Goal: Navigation & Orientation: Find specific page/section

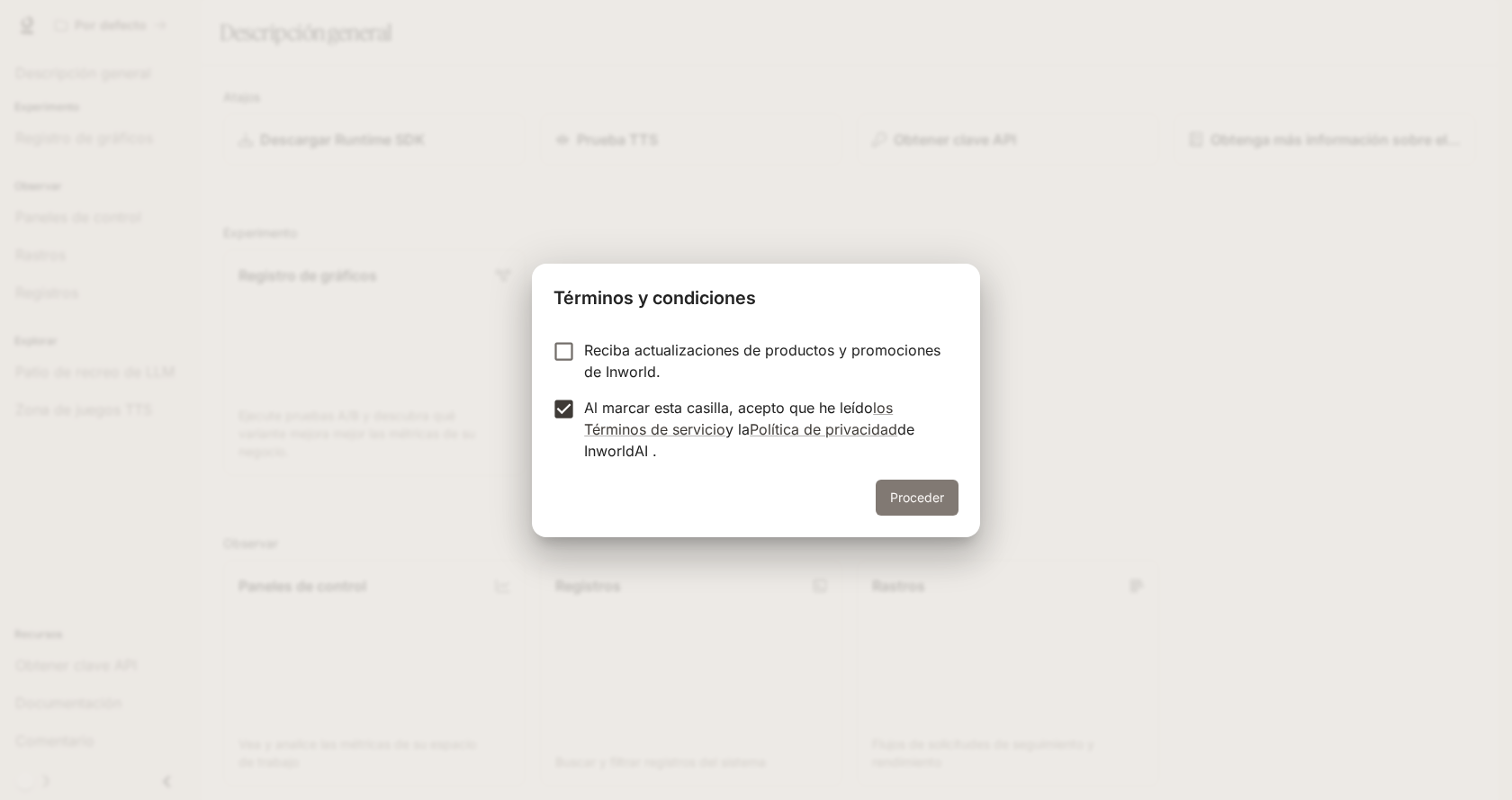
click at [896, 503] on font "Proceder" at bounding box center [917, 498] width 54 height 16
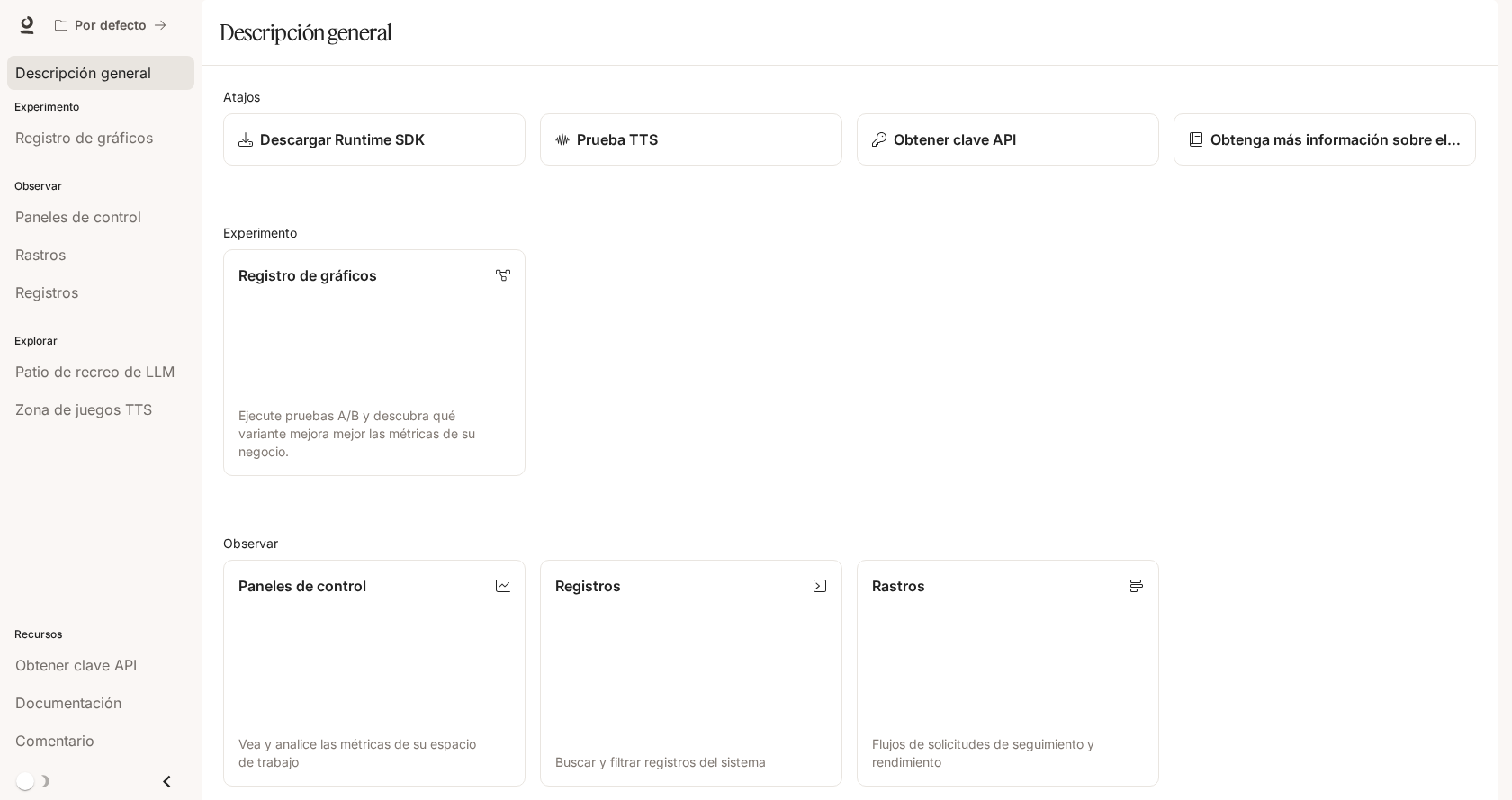
click at [70, 80] on font "Descripción general" at bounding box center [83, 73] width 135 height 18
click at [104, 145] on font "Registro de gráficos" at bounding box center [84, 137] width 137 height 18
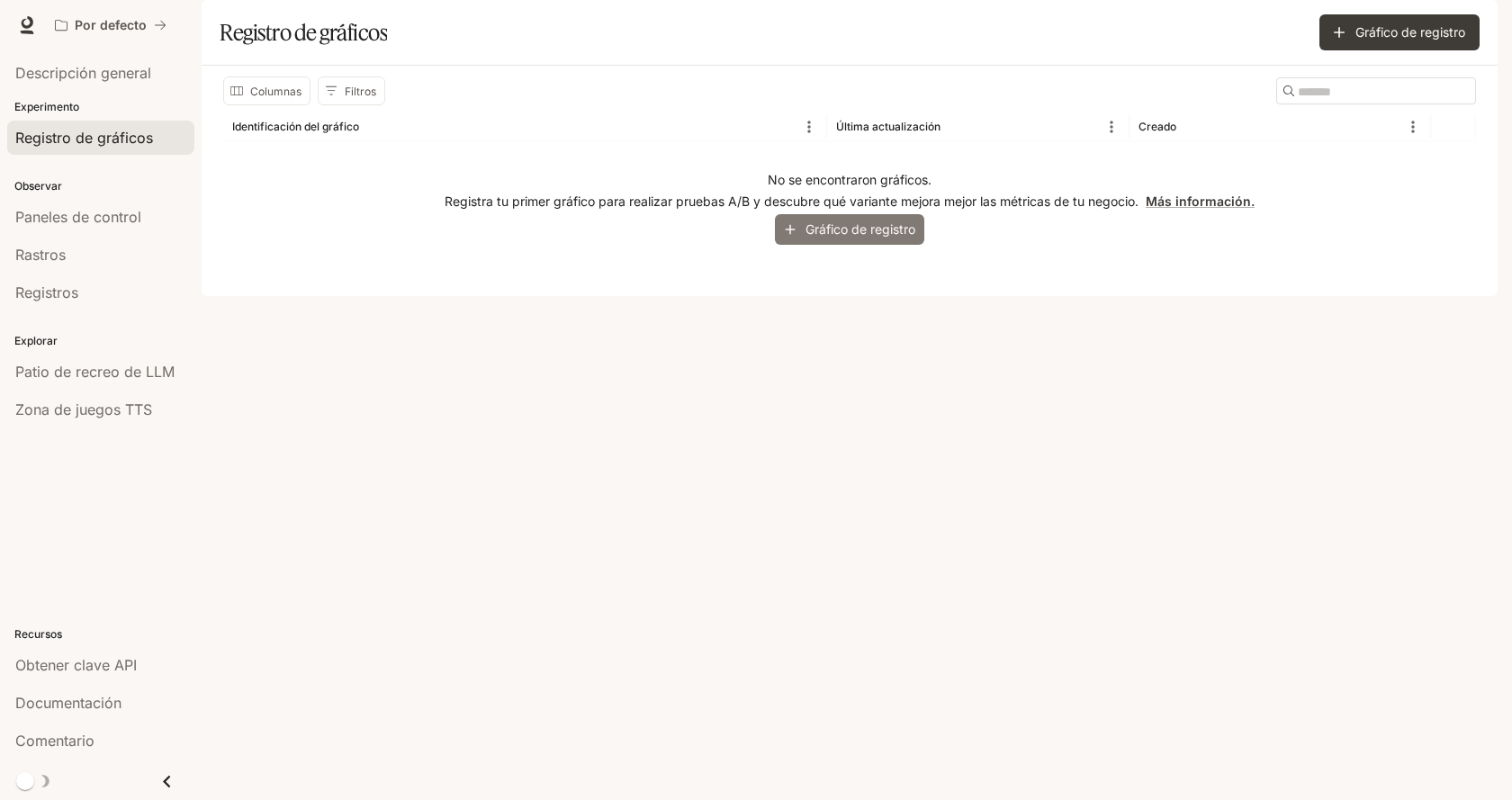
click at [853, 240] on font "Gráfico de registro" at bounding box center [860, 229] width 110 height 23
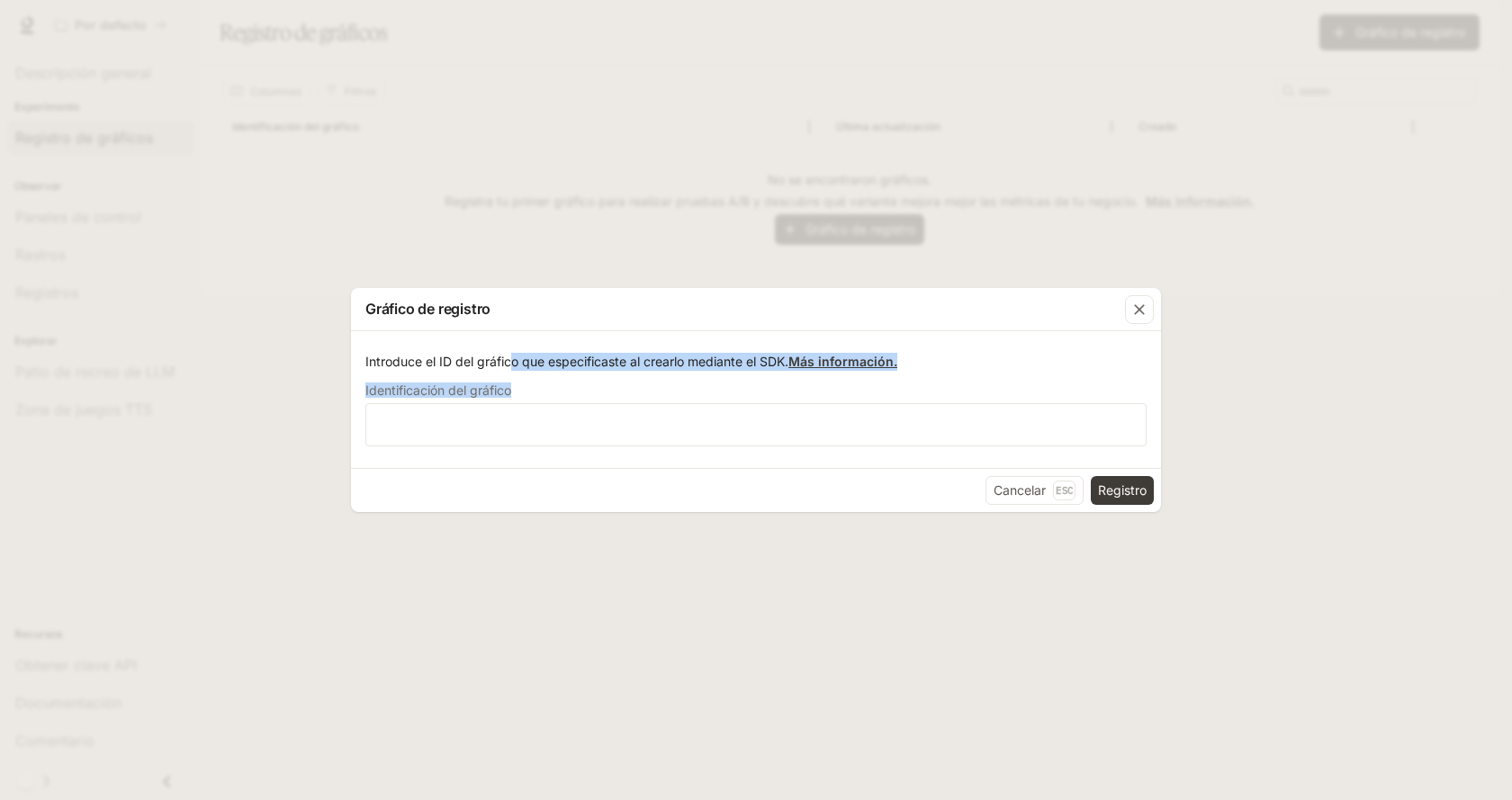
drag, startPoint x: 514, startPoint y: 363, endPoint x: 833, endPoint y: 380, distance: 319.5
click at [832, 381] on form "Introduce el ID del gráfico que especificaste al crearlo mediante el SDK. Más i…" at bounding box center [756, 399] width 782 height 93
click at [1138, 309] on icon "button" at bounding box center [1139, 309] width 18 height 18
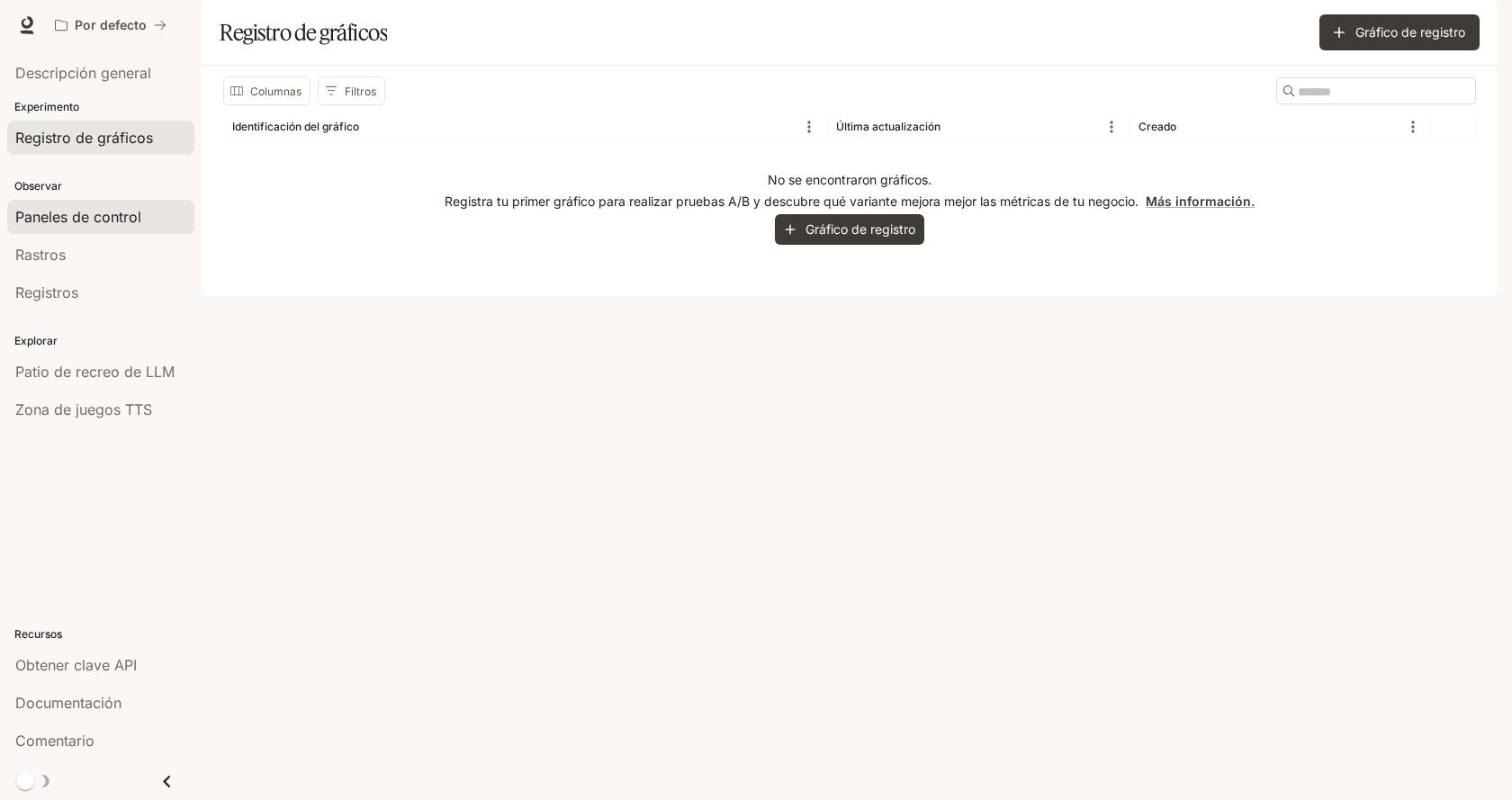
click at [55, 216] on font "Paneles de control" at bounding box center [79, 217] width 126 height 18
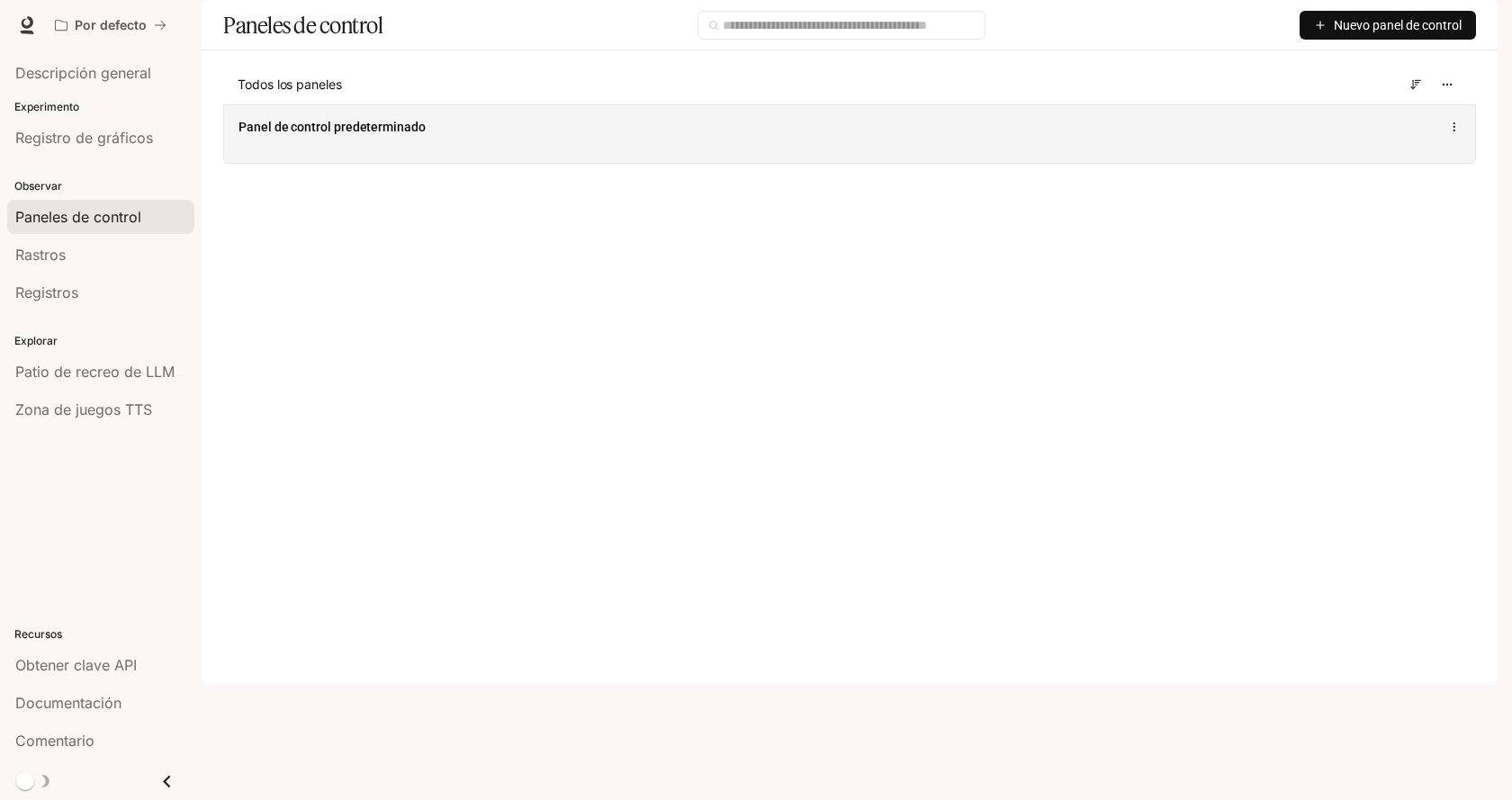
click at [323, 134] on font "Panel de control predeterminado" at bounding box center [332, 127] width 188 height 15
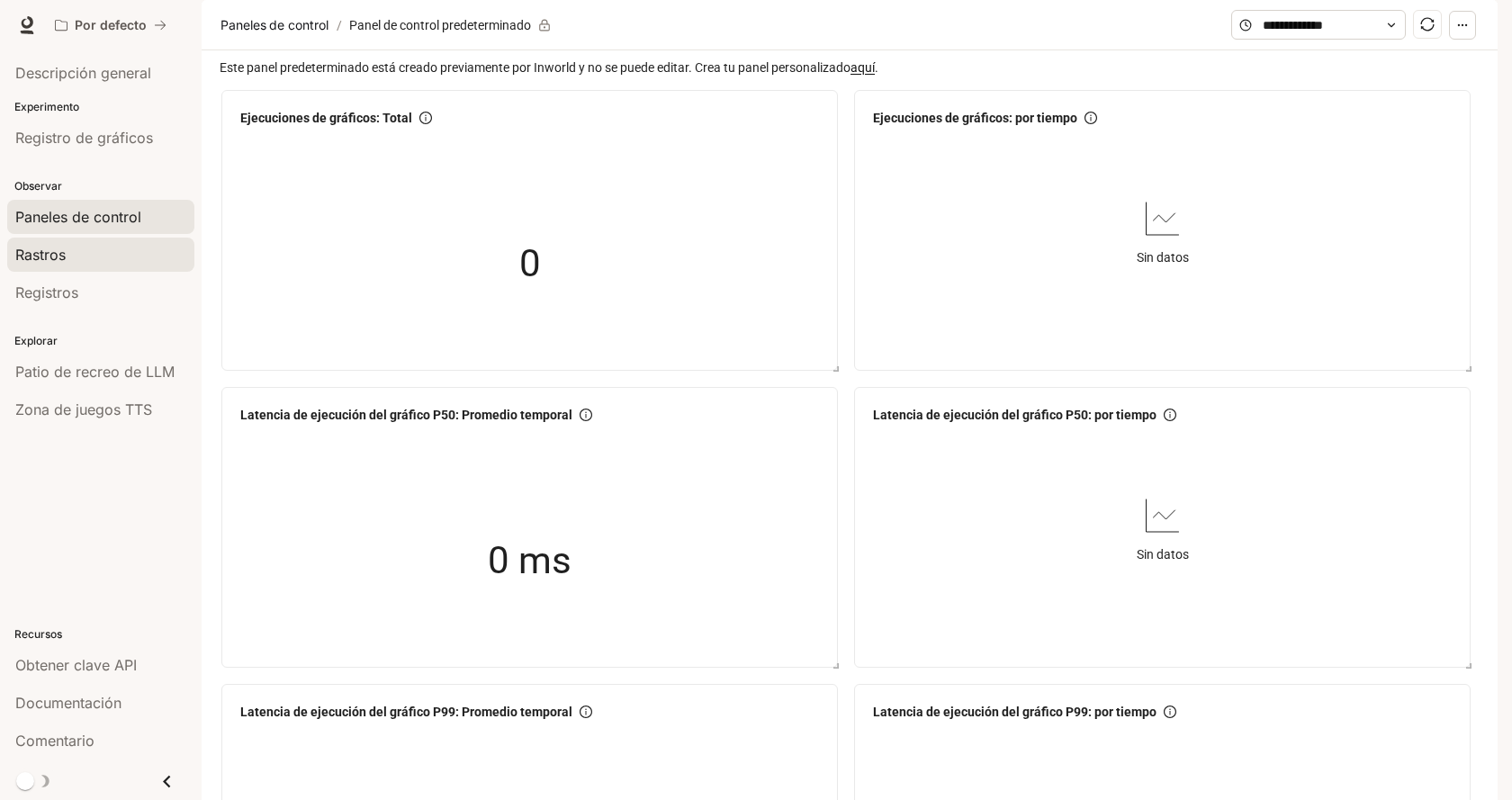
click at [77, 267] on link "Rastros" at bounding box center [100, 254] width 188 height 34
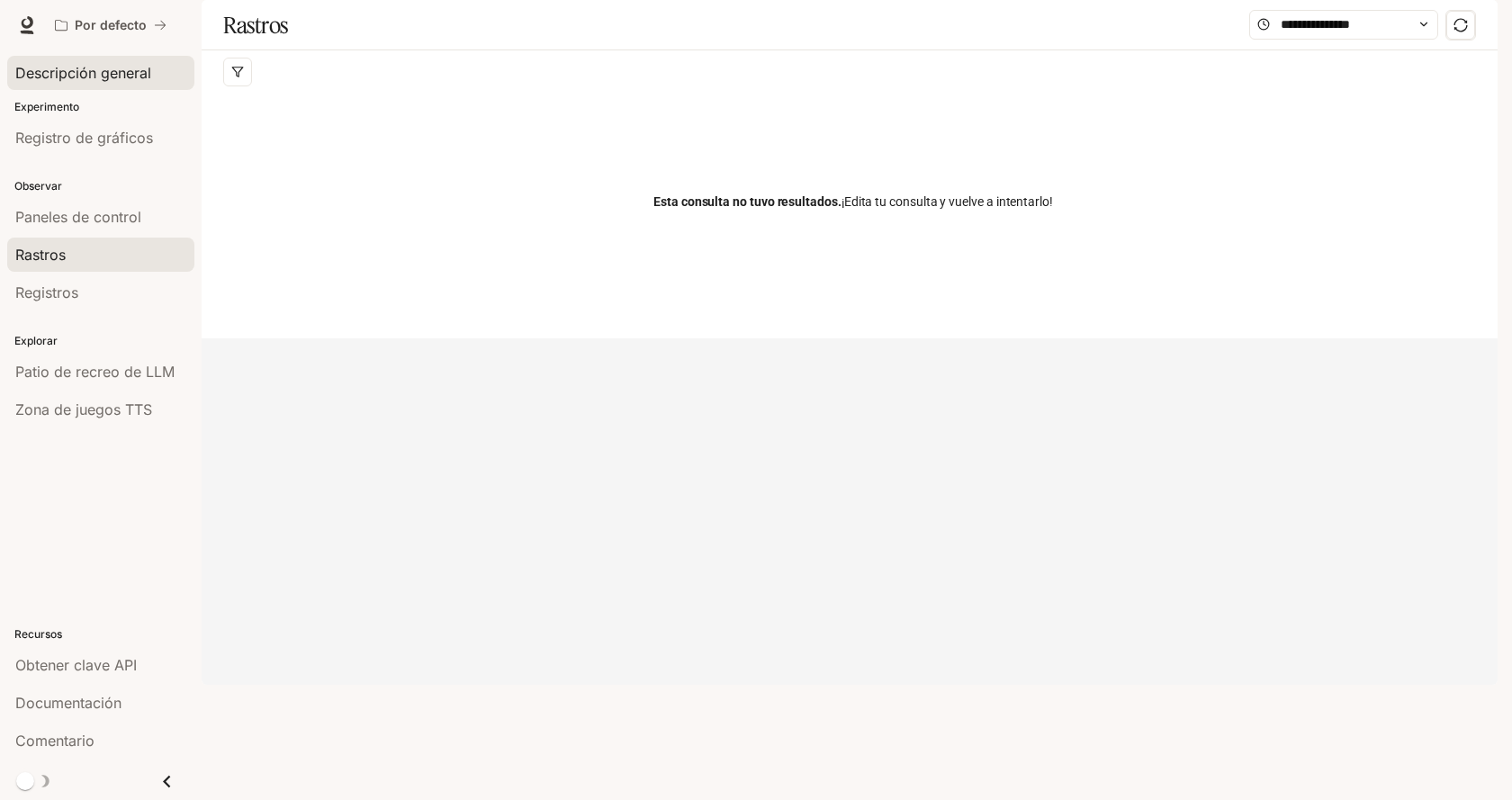
click at [81, 74] on font "Descripción general" at bounding box center [83, 73] width 135 height 18
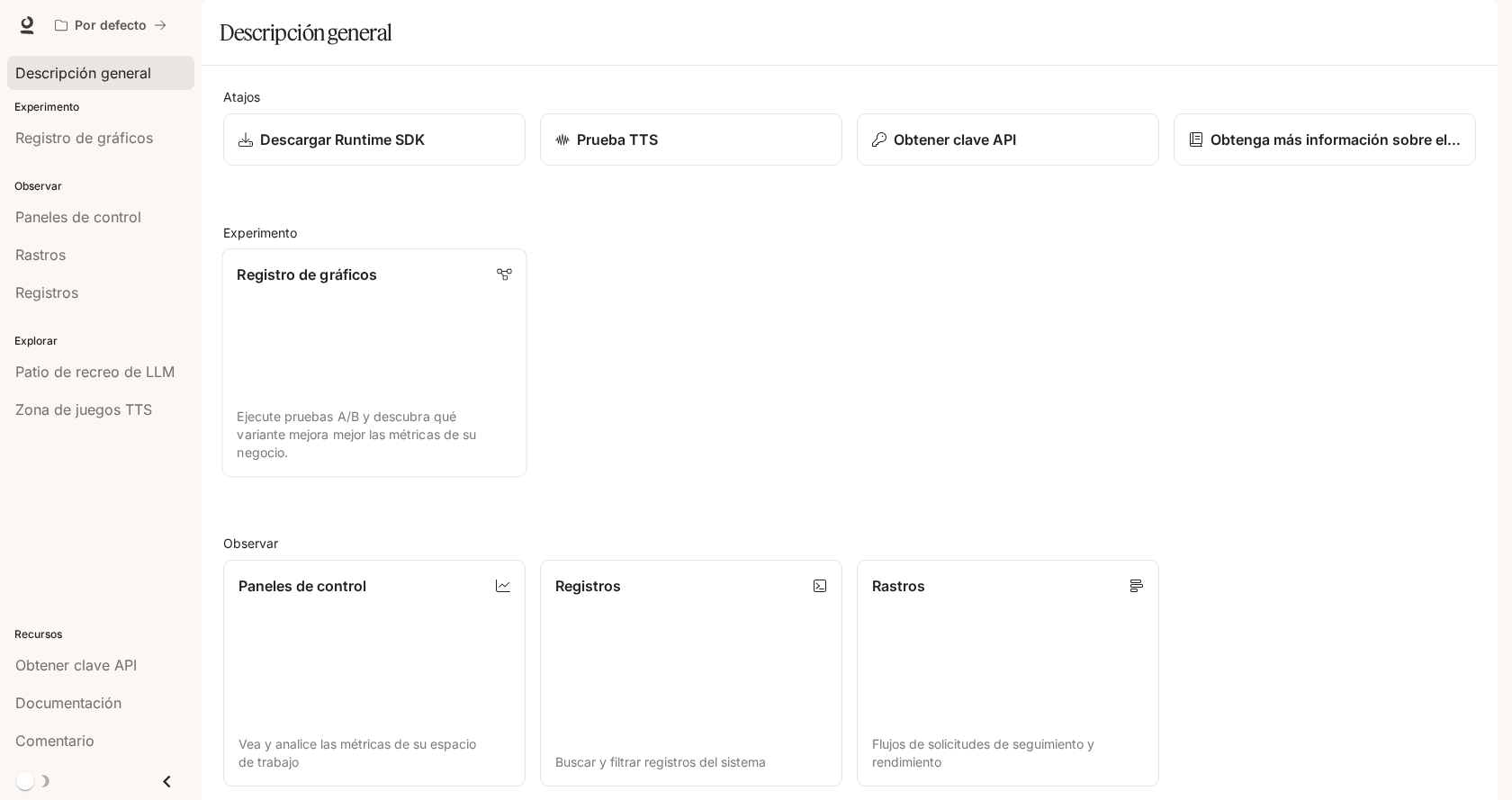
click at [372, 354] on link "Registro de gráficos Ejecute pruebas A/B y descubra qué variante mejora mejor l…" at bounding box center [373, 363] width 305 height 230
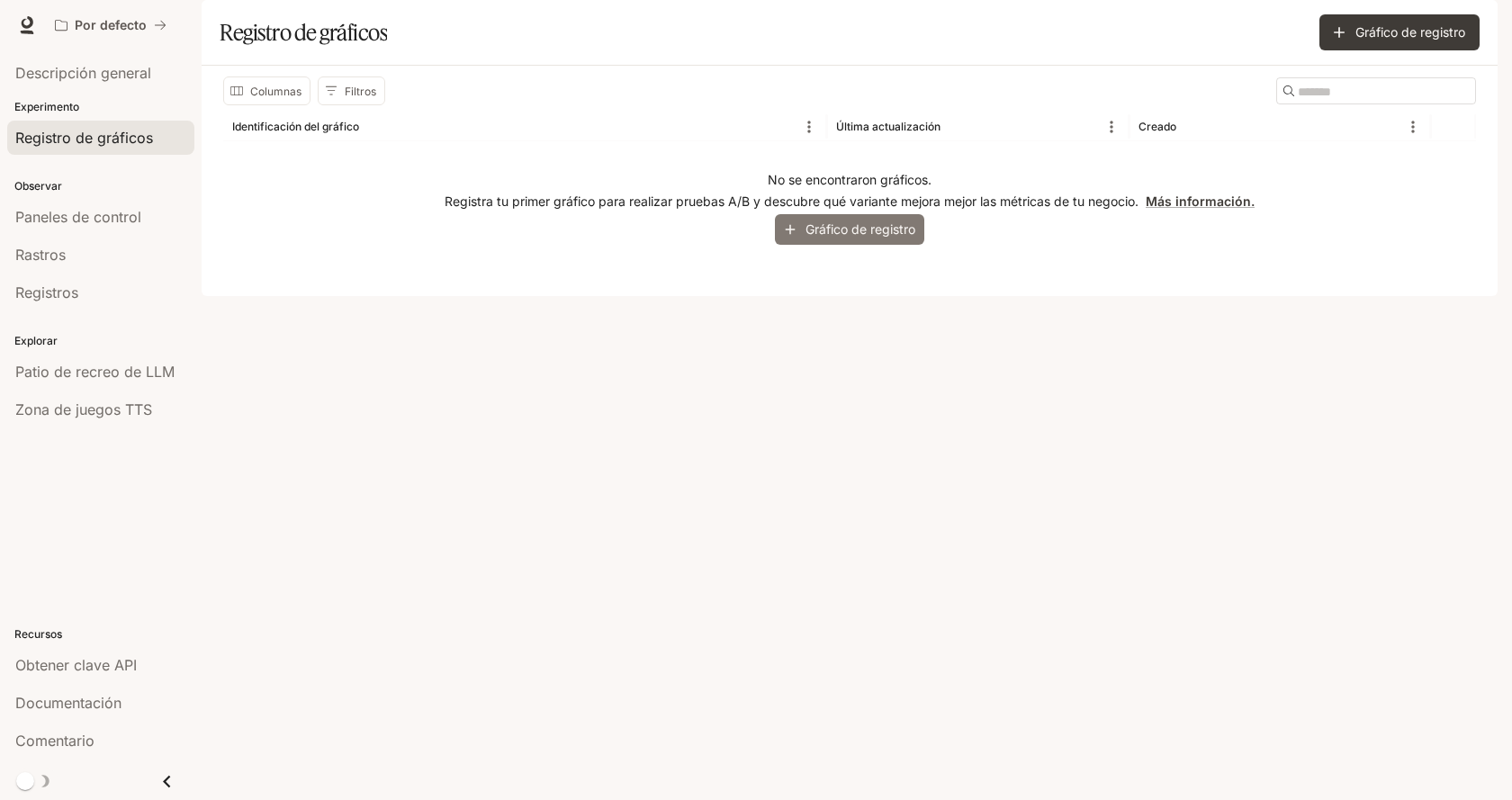
click at [824, 237] on font "Gráfico de registro" at bounding box center [860, 229] width 110 height 16
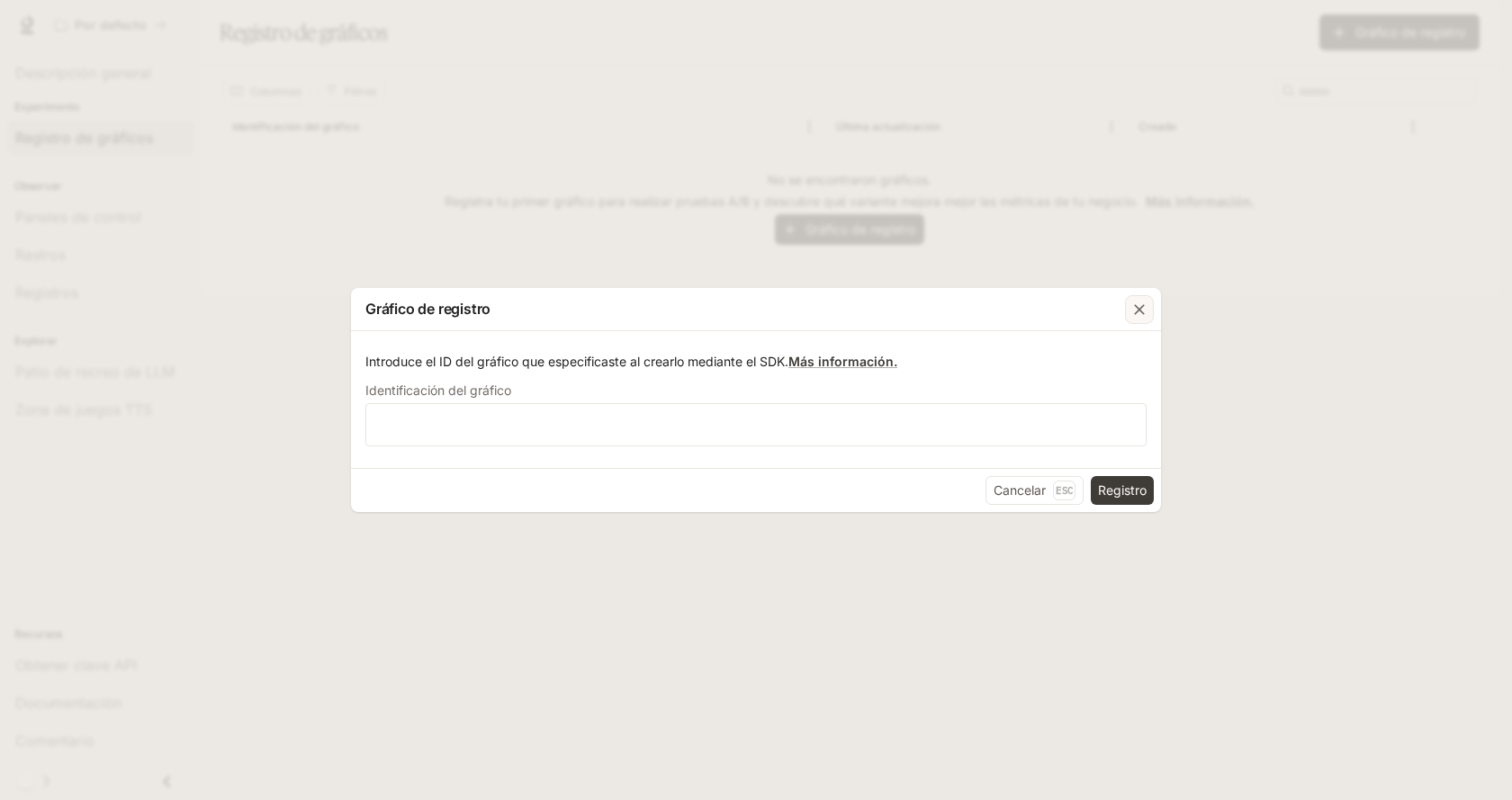
click at [1149, 306] on div "button" at bounding box center [1139, 309] width 28 height 28
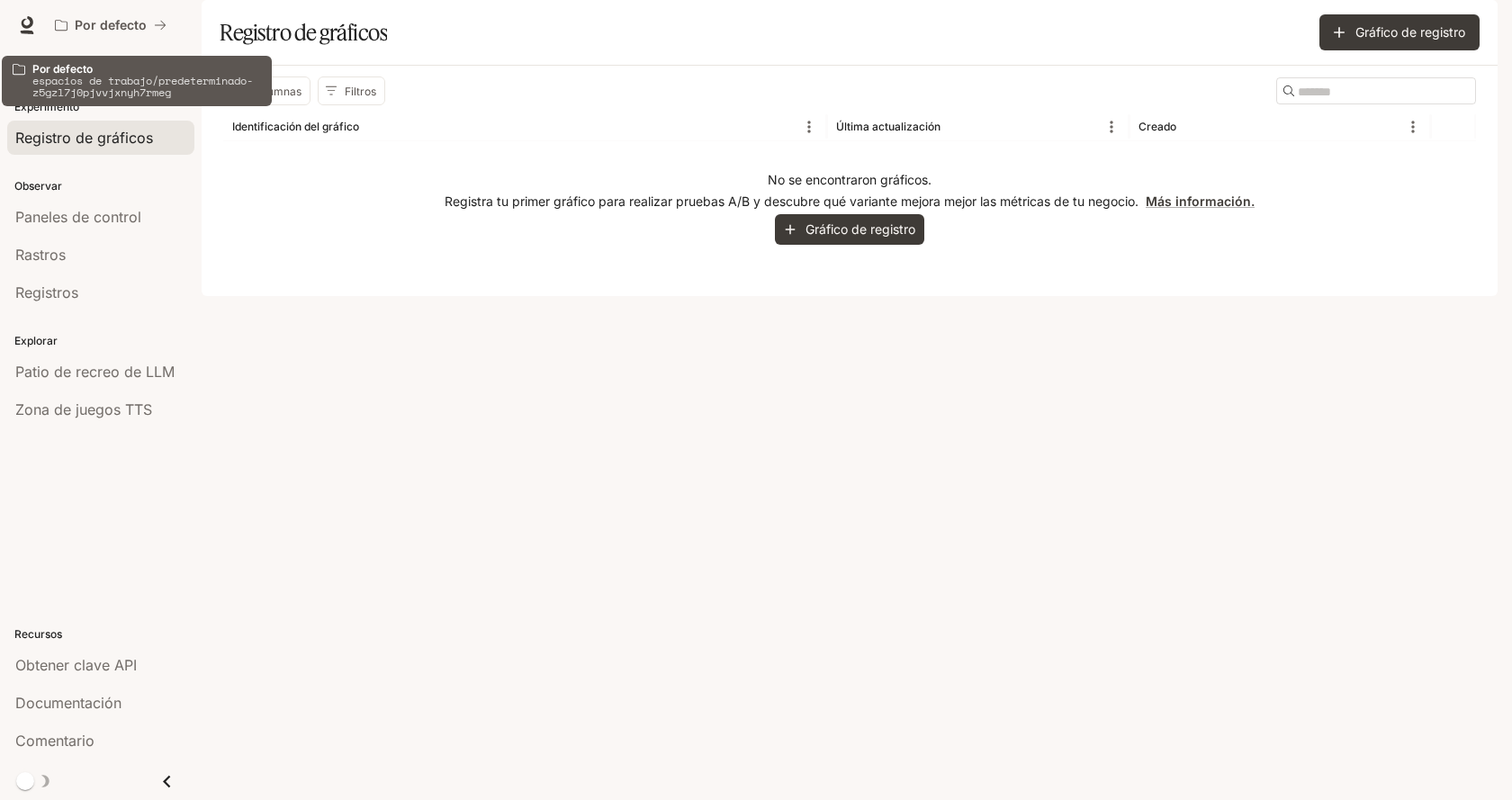
click at [78, 69] on font "Por defecto" at bounding box center [62, 69] width 60 height 14
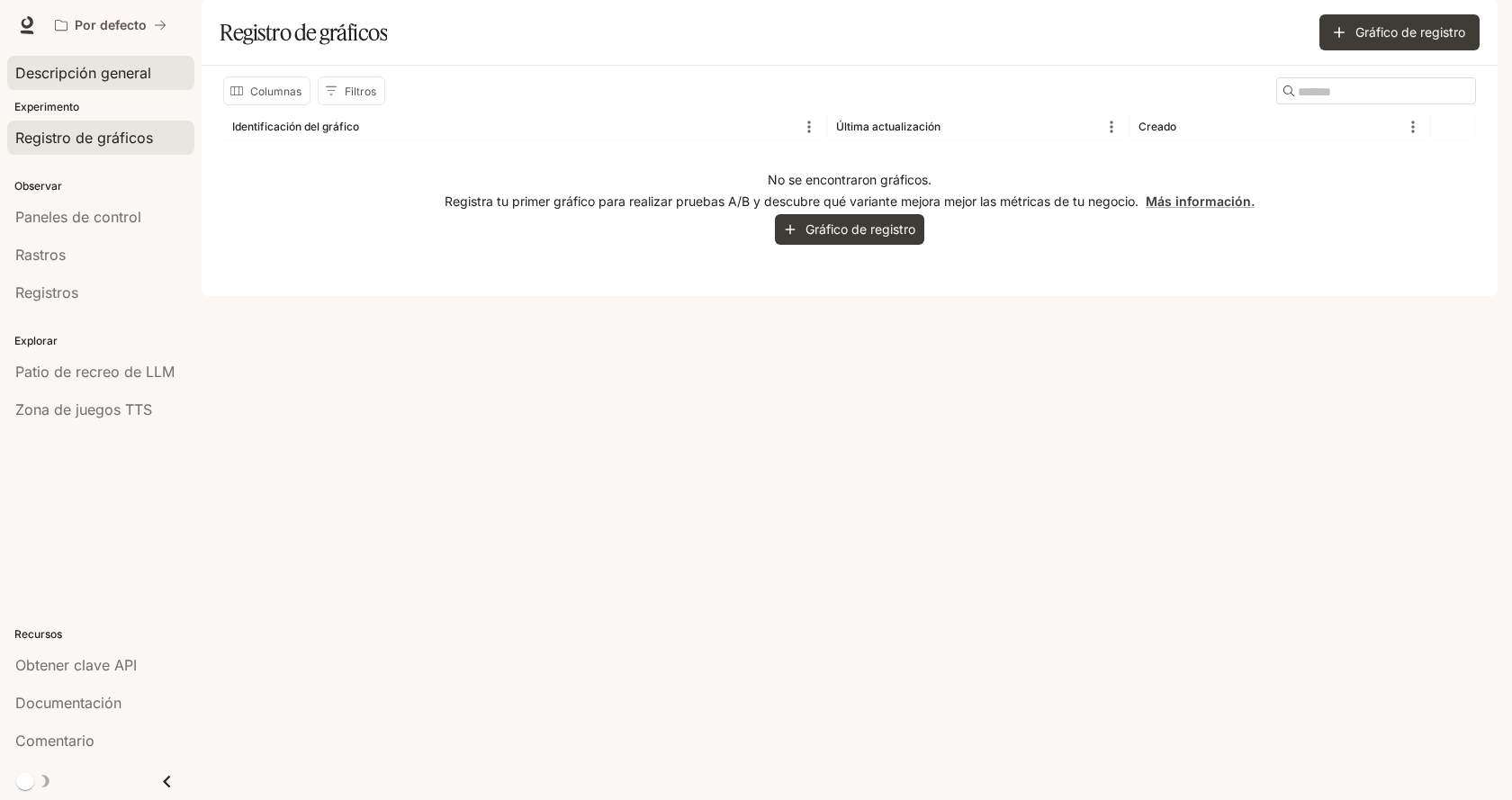
click at [54, 70] on font "Descripción general" at bounding box center [83, 73] width 135 height 18
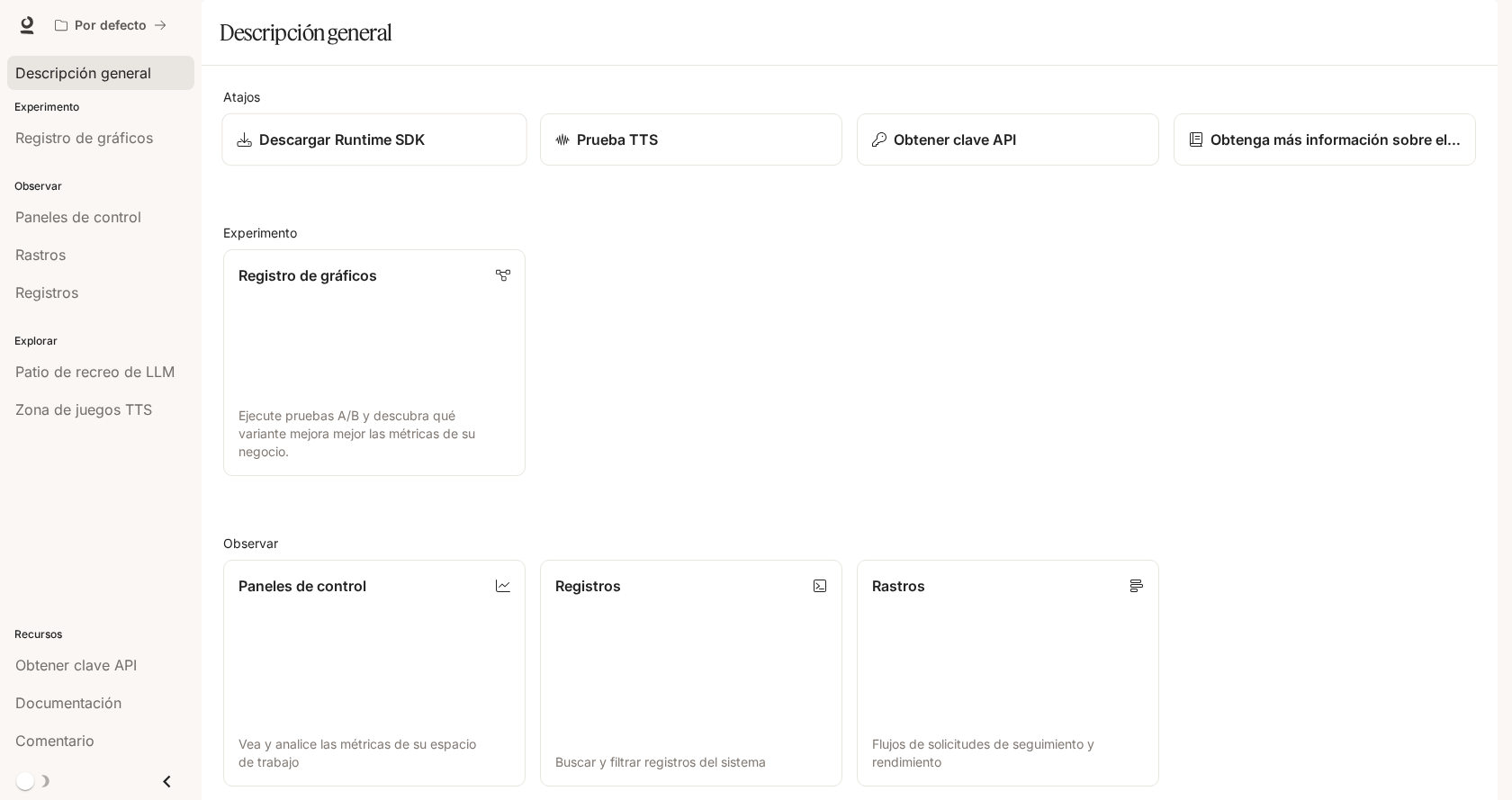
click at [364, 148] on font "Descargar Runtime SDK" at bounding box center [343, 139] width 167 height 18
click at [680, 150] on div "Prueba TTS" at bounding box center [691, 139] width 275 height 22
